Goal: Information Seeking & Learning: Find specific fact

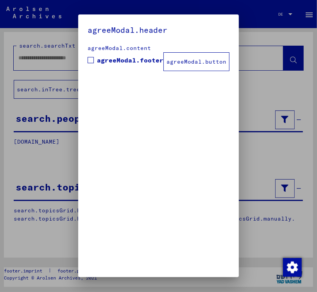
type input "**********"
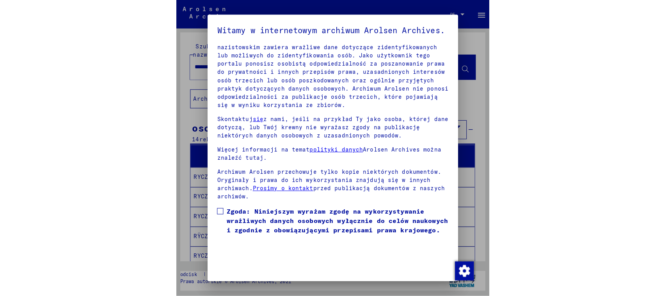
scroll to position [84, 0]
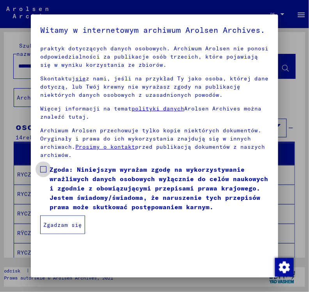
click at [40, 172] on span at bounding box center [43, 169] width 6 height 6
click at [57, 223] on font "Zgadzam się" at bounding box center [62, 224] width 39 height 7
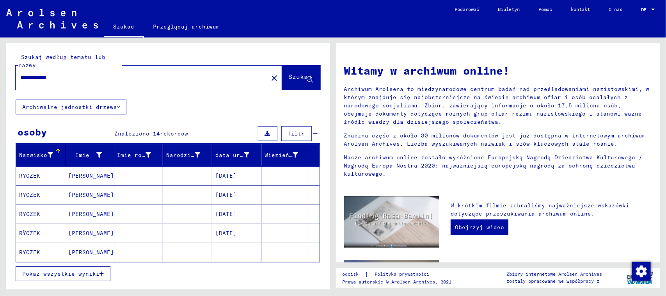
click at [96, 172] on mat-cell "[PERSON_NAME]" at bounding box center [89, 175] width 49 height 19
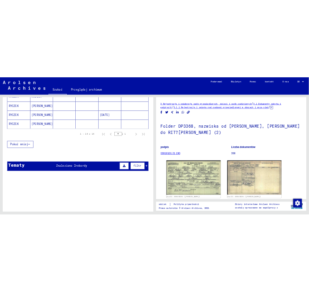
scroll to position [347, 0]
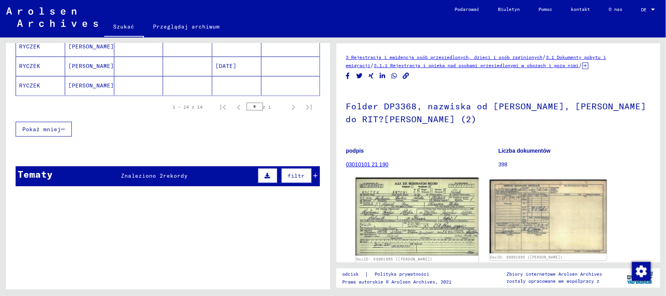
click at [316, 213] on img at bounding box center [417, 217] width 123 height 78
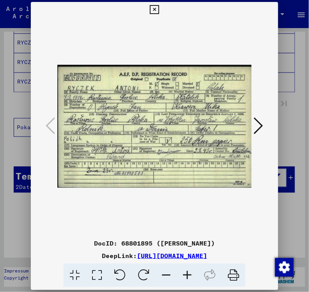
scroll to position [91, 0]
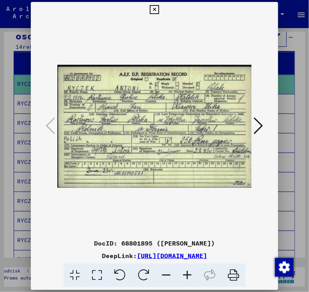
click at [189, 286] on icon at bounding box center [187, 276] width 21 height 24
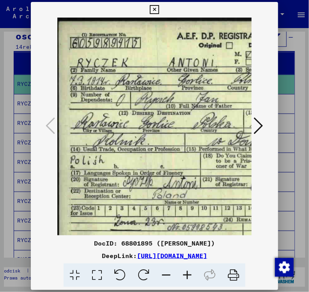
click at [187, 286] on icon at bounding box center [187, 276] width 21 height 24
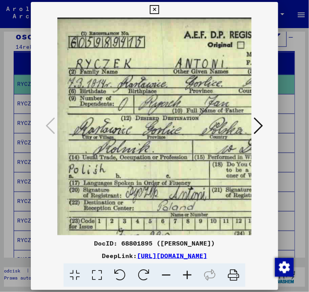
scroll to position [7, 12]
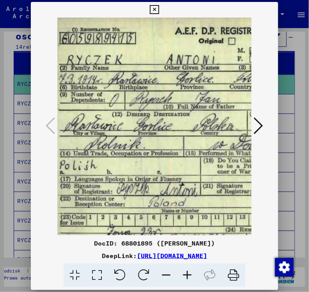
drag, startPoint x: 180, startPoint y: 192, endPoint x: 169, endPoint y: 187, distance: 12.1
click at [169, 187] on img at bounding box center [249, 139] width 406 height 257
click at [168, 284] on icon at bounding box center [166, 276] width 21 height 24
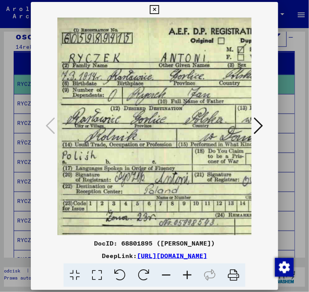
scroll to position [0, 1]
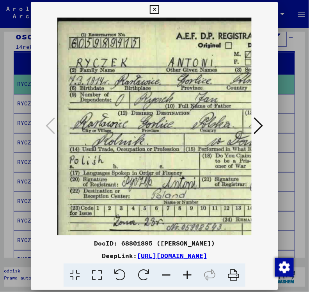
drag, startPoint x: 158, startPoint y: 165, endPoint x: 168, endPoint y: 172, distance: 11.9
click at [168, 172] on img at bounding box center [244, 136] width 375 height 237
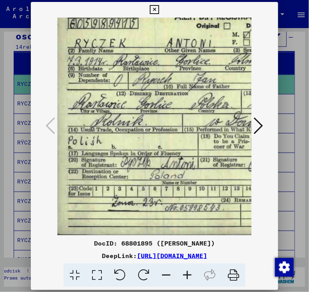
scroll to position [20, 3]
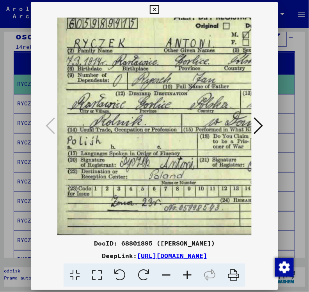
drag, startPoint x: 194, startPoint y: 127, endPoint x: 192, endPoint y: 92, distance: 35.6
click at [192, 92] on img at bounding box center [241, 116] width 375 height 237
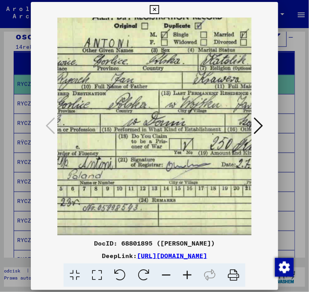
drag, startPoint x: 207, startPoint y: 193, endPoint x: 127, endPoint y: 192, distance: 79.6
click at [127, 192] on img at bounding box center [160, 116] width 375 height 237
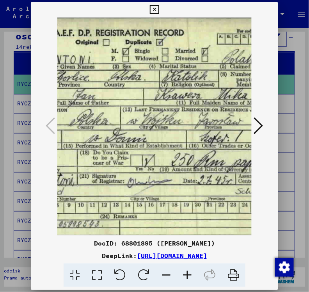
scroll to position [2, 134]
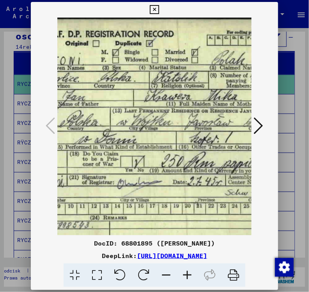
drag, startPoint x: 196, startPoint y: 168, endPoint x: 149, endPoint y: 184, distance: 49.1
click at [149, 184] on img at bounding box center [111, 134] width 375 height 237
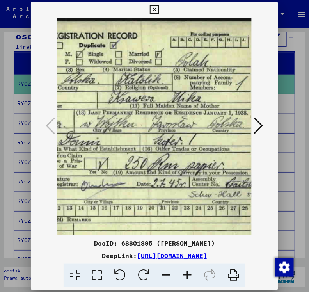
scroll to position [0, 171]
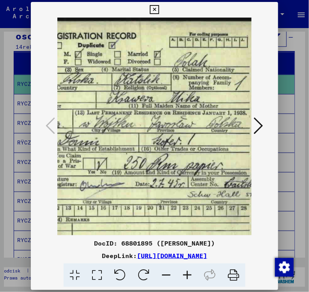
drag, startPoint x: 196, startPoint y: 176, endPoint x: 161, endPoint y: 182, distance: 35.2
click at [161, 182] on img at bounding box center [73, 136] width 375 height 237
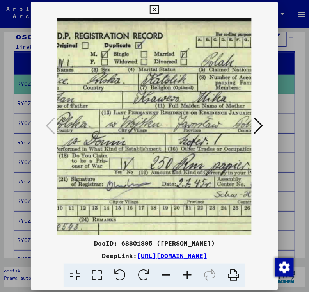
scroll to position [0, 142]
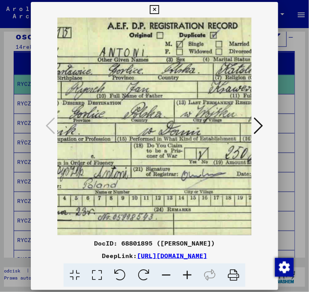
drag, startPoint x: 130, startPoint y: 121, endPoint x: 226, endPoint y: 114, distance: 95.9
click at [226, 114] on img at bounding box center [175, 125] width 375 height 237
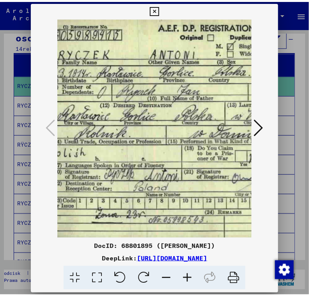
scroll to position [10, 7]
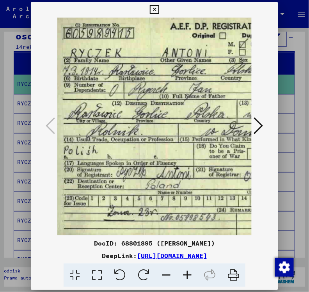
drag, startPoint x: 118, startPoint y: 119, endPoint x: 178, endPoint y: 120, distance: 60.1
click at [178, 120] on img at bounding box center [238, 126] width 375 height 237
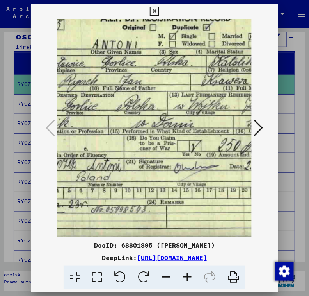
drag, startPoint x: 171, startPoint y: 120, endPoint x: 101, endPoint y: 108, distance: 71.0
click at [91, 108] on img at bounding box center [168, 118] width 375 height 237
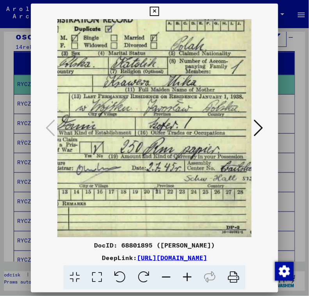
drag, startPoint x: 213, startPoint y: 105, endPoint x: 116, endPoint y: 107, distance: 97.2
click at [116, 107] on img at bounding box center [70, 119] width 375 height 237
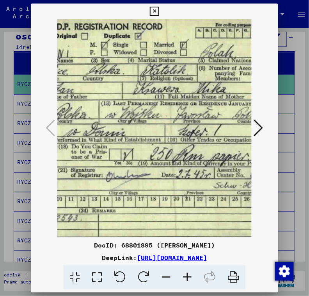
scroll to position [10, 139]
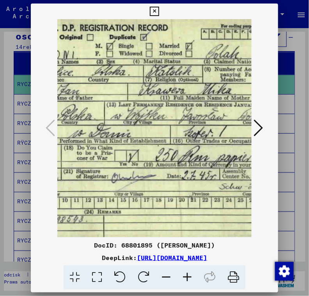
drag, startPoint x: 119, startPoint y: 106, endPoint x: 154, endPoint y: 114, distance: 36.0
click at [154, 114] on img at bounding box center [105, 127] width 375 height 237
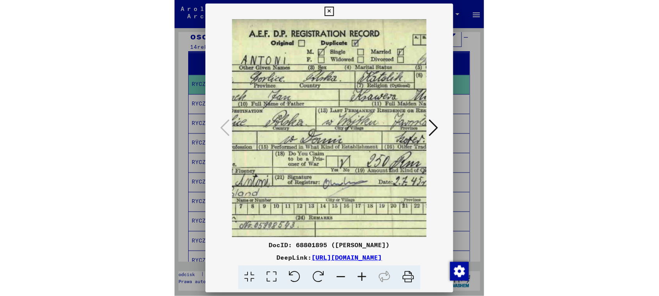
scroll to position [3, 99]
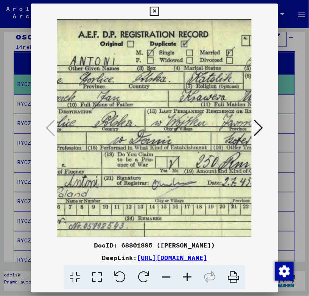
drag, startPoint x: 178, startPoint y: 74, endPoint x: 213, endPoint y: 79, distance: 35.1
click at [213, 79] on img at bounding box center [146, 134] width 375 height 237
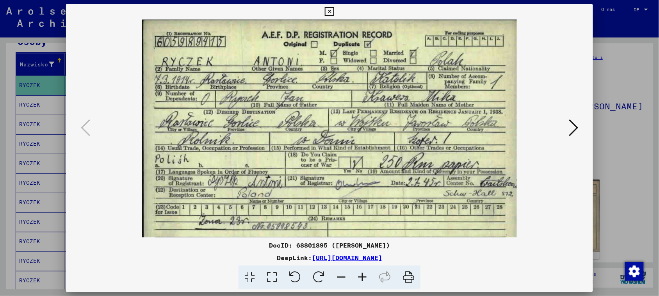
scroll to position [0, 0]
